Goal: Check status: Check status

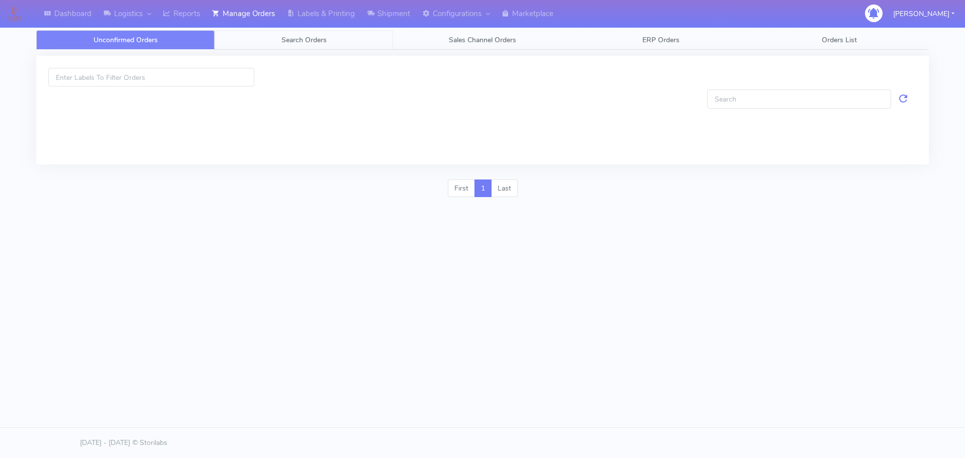
click at [286, 38] on span "Search Orders" at bounding box center [303, 40] width 45 height 10
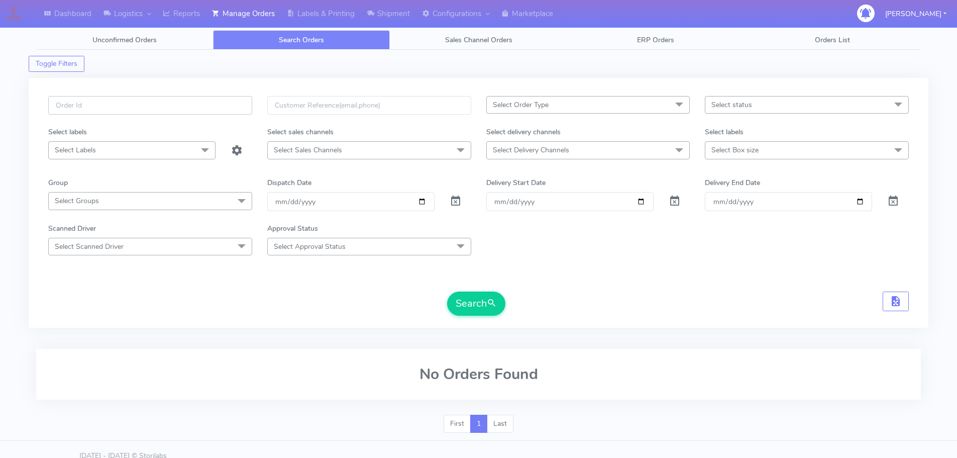
click at [218, 101] on input "text" at bounding box center [150, 105] width 204 height 19
paste input "1621003"
type input "1621003"
click at [457, 199] on span at bounding box center [456, 204] width 12 height 10
click at [476, 310] on button "Search" at bounding box center [476, 304] width 58 height 24
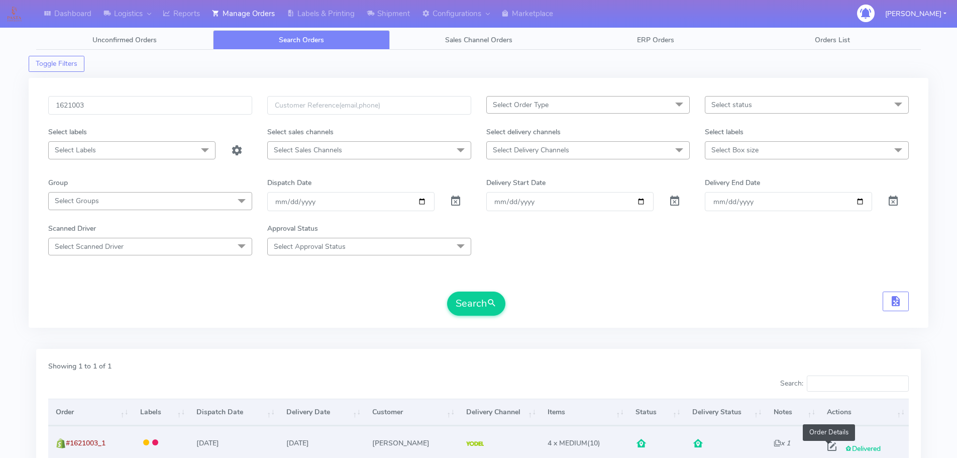
click at [826, 444] on span at bounding box center [832, 449] width 18 height 10
select select "5"
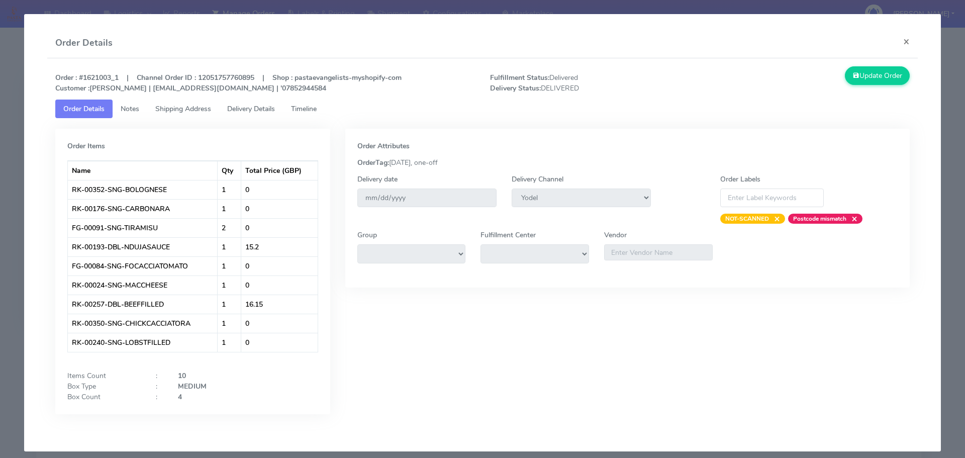
click at [299, 108] on span "Timeline" at bounding box center [304, 109] width 26 height 10
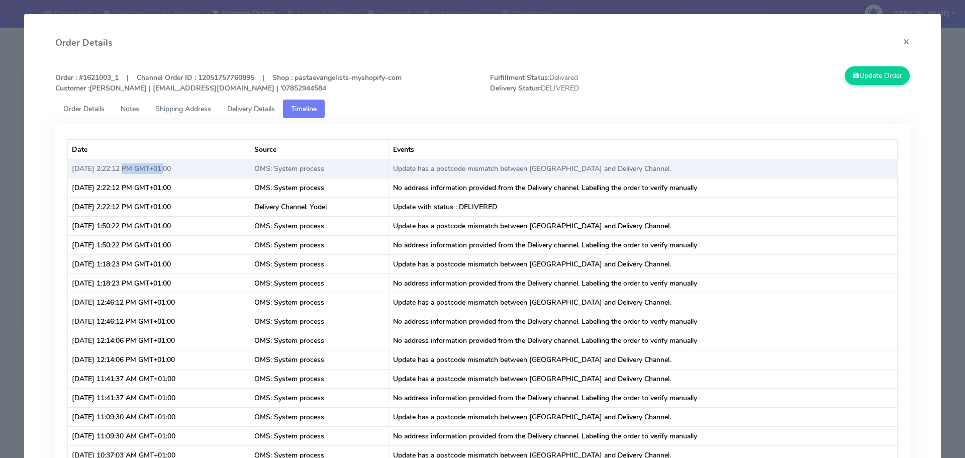
copy td "2:22:12 PM"
drag, startPoint x: 120, startPoint y: 169, endPoint x: 157, endPoint y: 167, distance: 37.2
click at [157, 167] on td "[DATE] 2:22:12 PM GMT+01:00" at bounding box center [159, 168] width 182 height 19
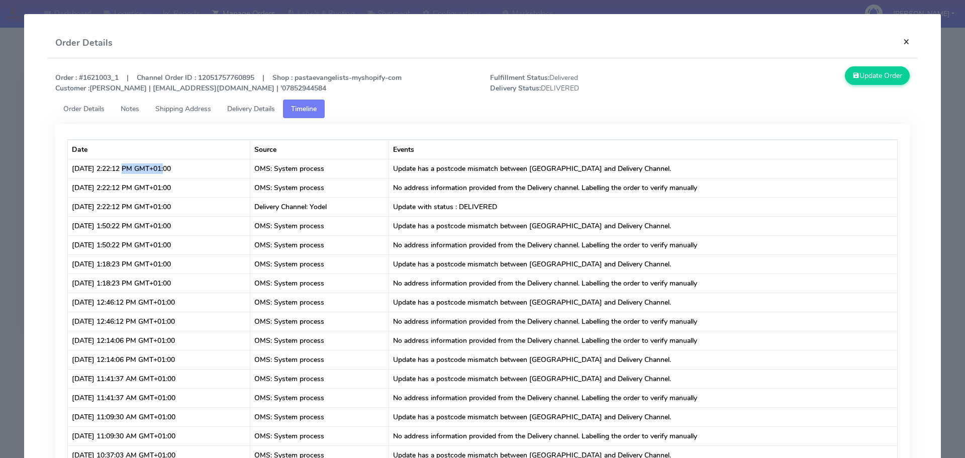
click at [904, 43] on button "×" at bounding box center [906, 41] width 23 height 27
